Goal: Find specific page/section: Find specific page/section

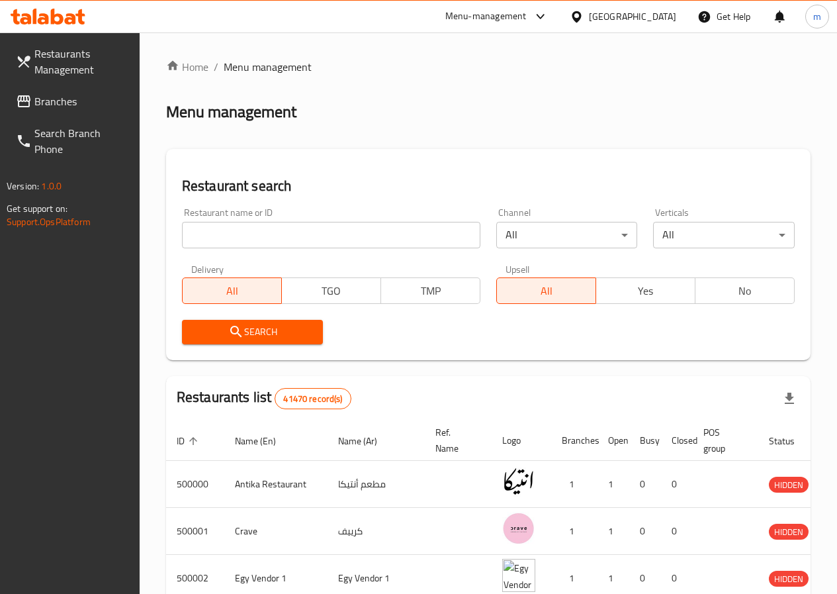
click at [619, 39] on div "Home / Menu management Menu management Restaurant search Restaurant name or ID …" at bounding box center [489, 517] width 698 height 970
click at [73, 94] on span "Branches" at bounding box center [81, 101] width 95 height 16
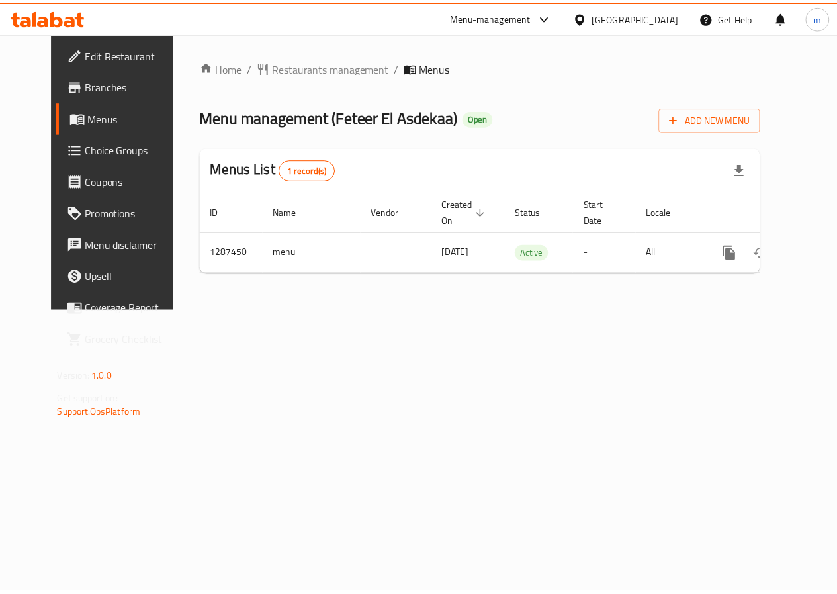
scroll to position [0, 5]
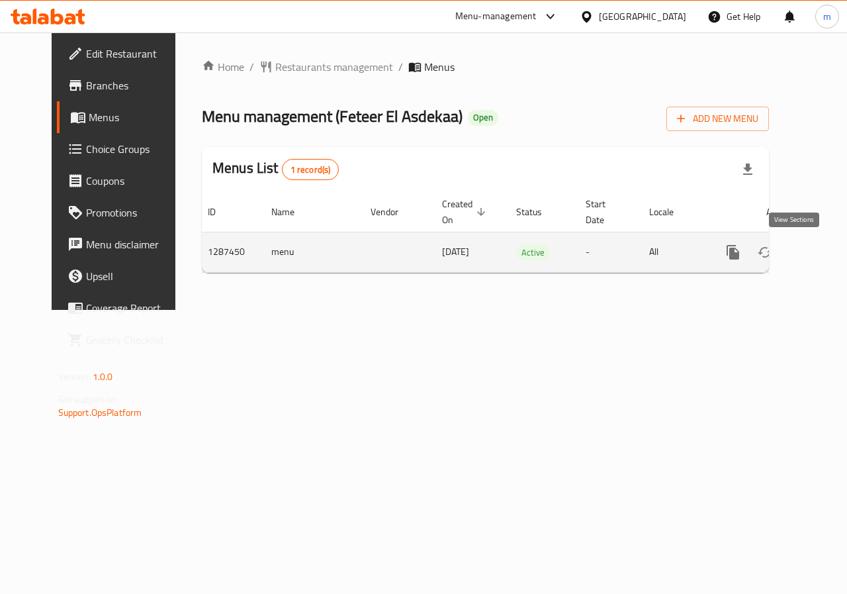
click at [813, 261] on link "enhanced table" at bounding box center [829, 252] width 32 height 32
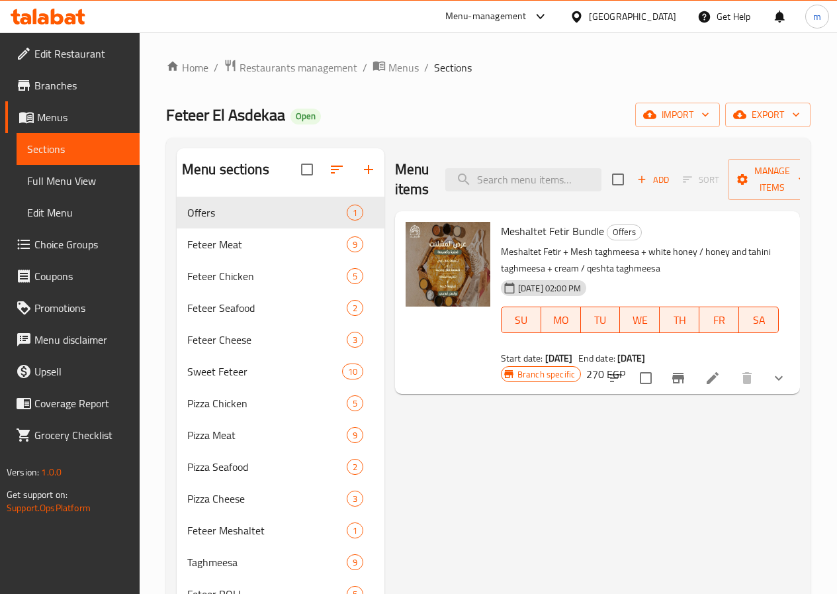
click at [438, 457] on div "Menu items Add Sort Manage items Meshaltet Fetir Bundle Offers Meshaltet Fetir …" at bounding box center [593, 524] width 416 height 753
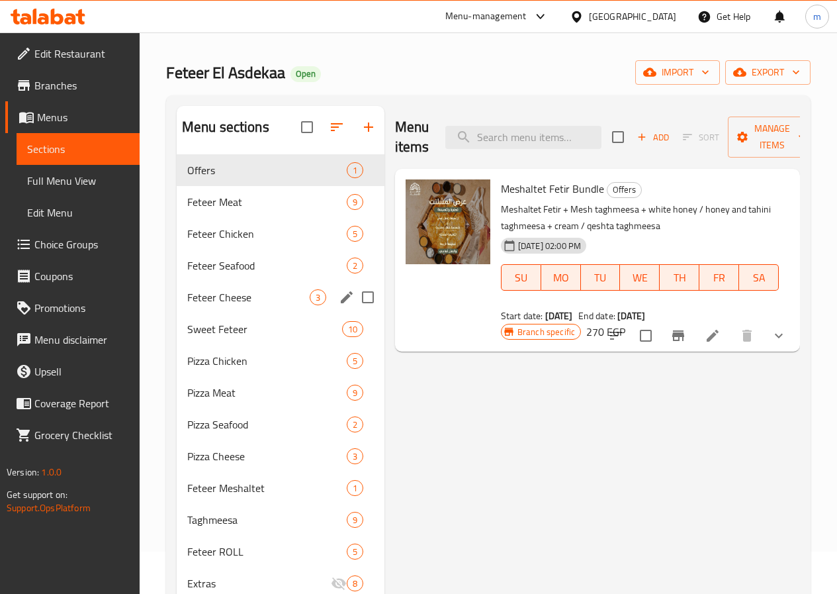
scroll to position [66, 0]
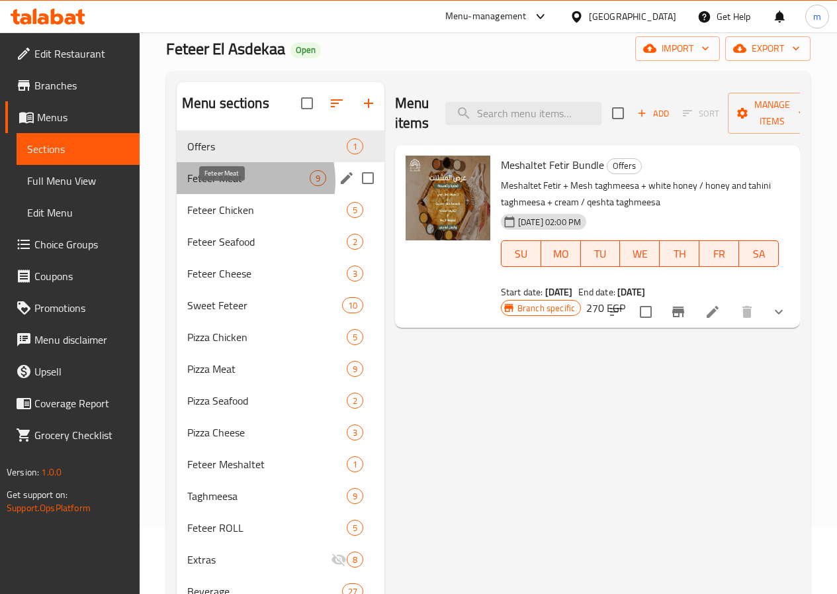
click at [233, 186] on span "Feteer Meat" at bounding box center [248, 178] width 122 height 16
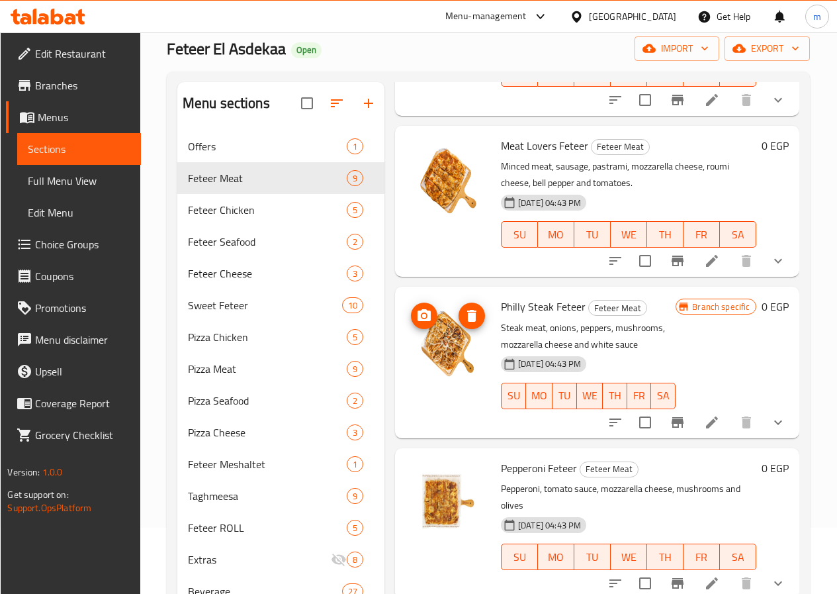
scroll to position [665, 0]
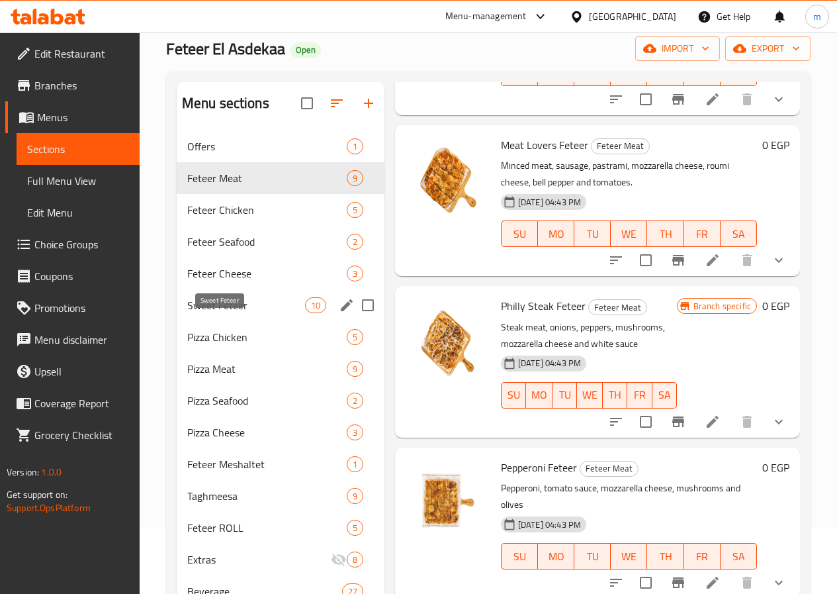
click at [240, 313] on span "Sweet Feteer" at bounding box center [246, 305] width 118 height 16
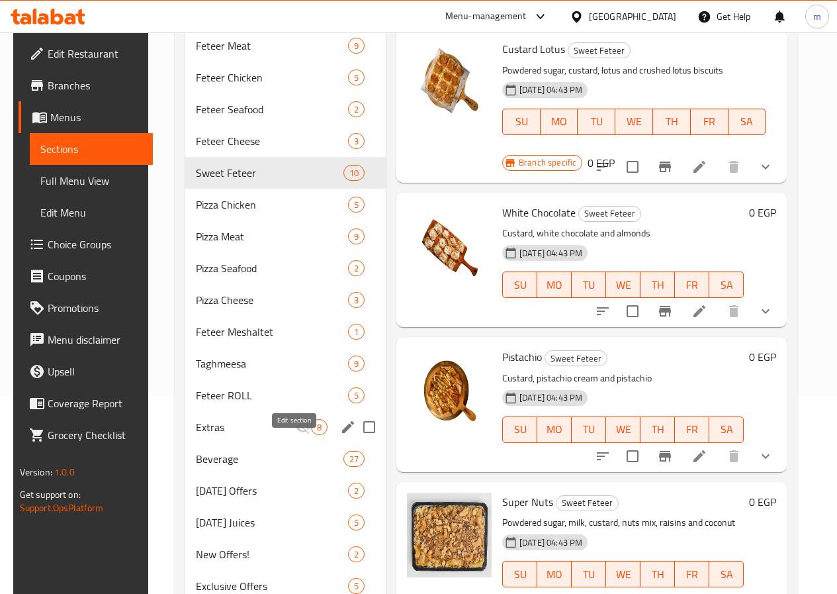
scroll to position [364, 0]
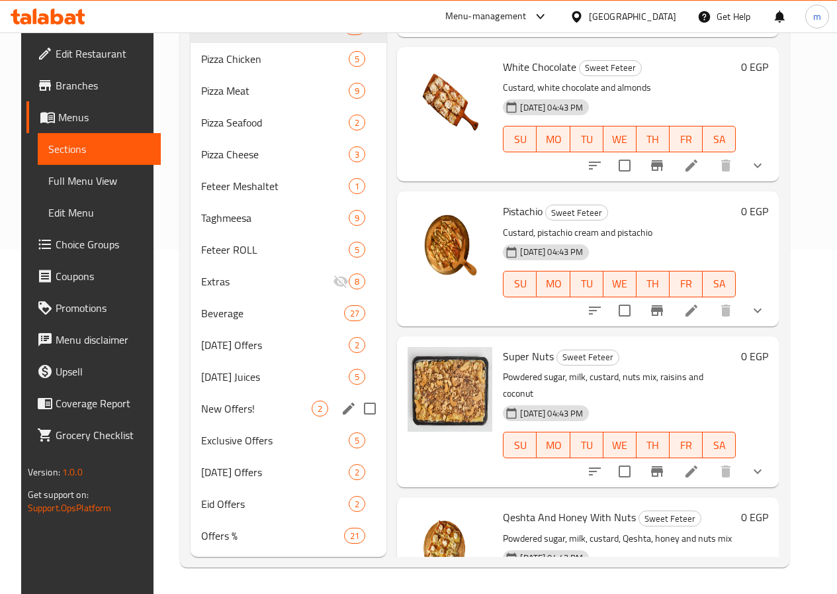
click at [252, 398] on div "New Offers! 2" at bounding box center [289, 409] width 196 height 32
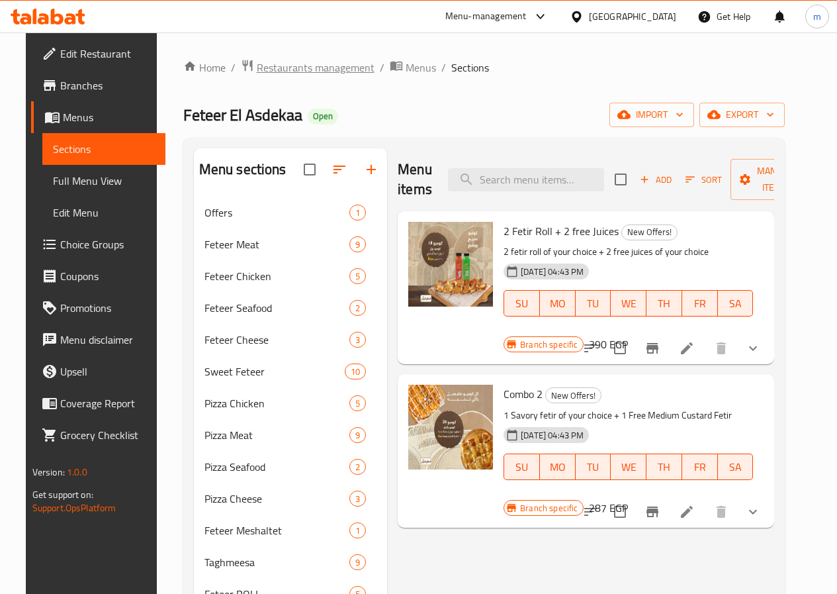
click at [271, 71] on span "Restaurants management" at bounding box center [316, 68] width 118 height 16
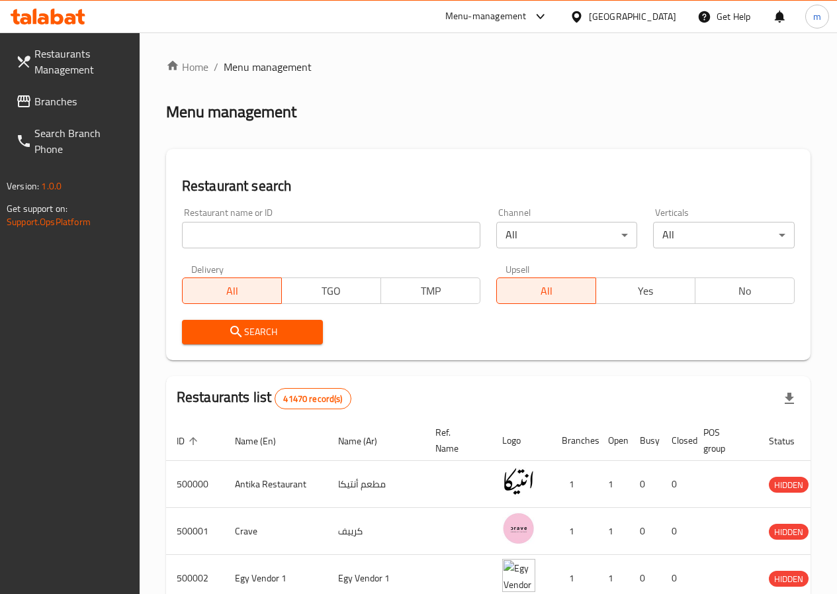
click at [287, 230] on input "search" at bounding box center [331, 235] width 299 height 26
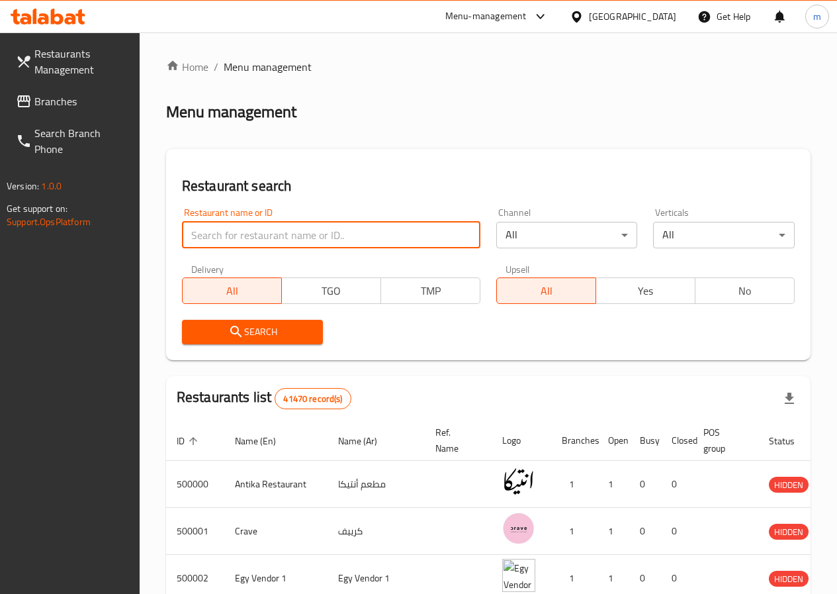
click at [287, 230] on input "search" at bounding box center [331, 235] width 299 height 26
type input "الاصدقاء للالبان"
click button "Search" at bounding box center [253, 332] width 142 height 24
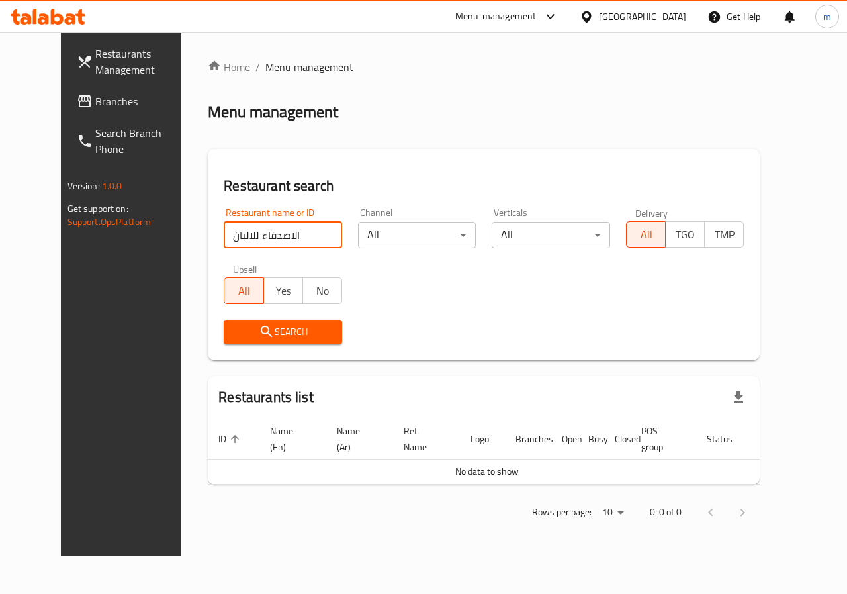
click at [266, 234] on input "الاصدقاء للالبان" at bounding box center [283, 235] width 118 height 26
click at [267, 233] on input "الاصدقاء للالبان" at bounding box center [283, 235] width 118 height 26
type input "الاصدثاء"
click button "Search" at bounding box center [283, 332] width 118 height 24
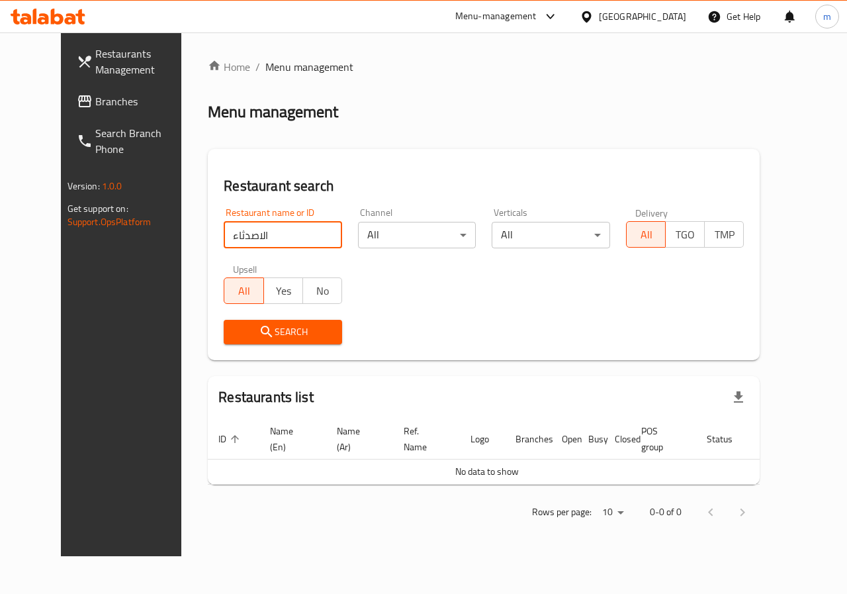
click at [271, 231] on input "الاصدثاء" at bounding box center [283, 235] width 118 height 26
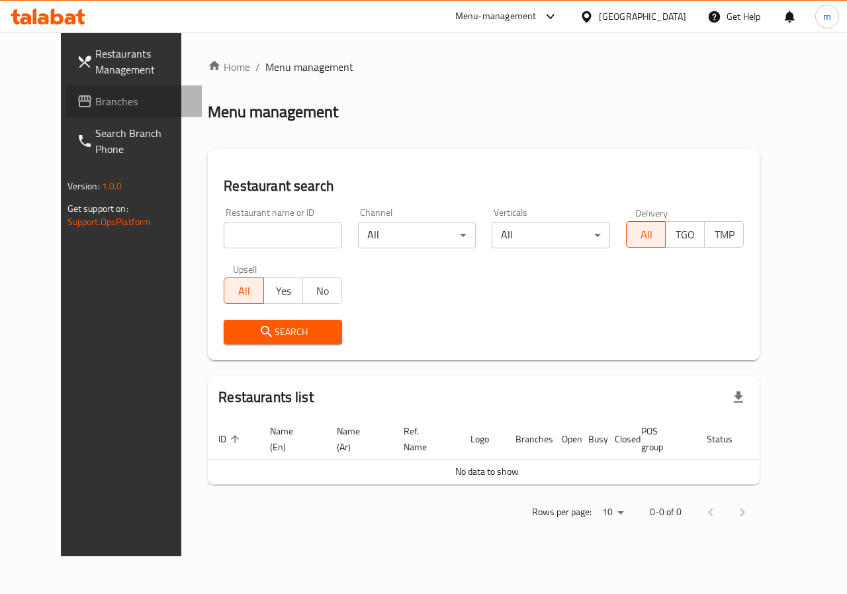
click at [95, 108] on span "Branches" at bounding box center [143, 101] width 97 height 16
